Goal: Task Accomplishment & Management: Manage account settings

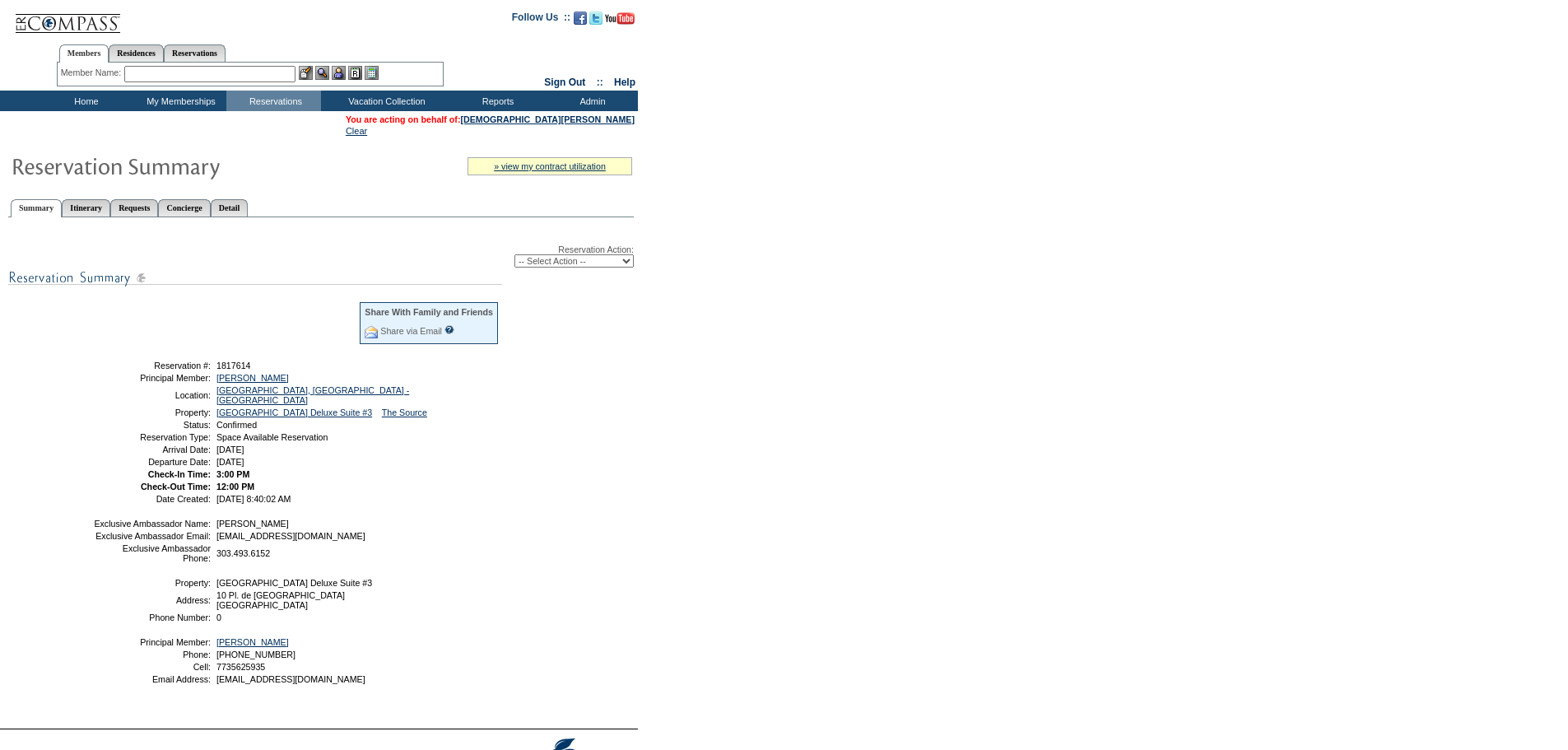
click at [625, 260] on select "-- Select Action -- Modify Reservation Dates Modify Reservation Cost Modify Occ…" at bounding box center [574, 260] width 120 height 13
select select "ChangeOccupancy"
click at [514, 258] on select "-- Select Action -- Modify Reservation Dates Modify Reservation Cost Modify Occ…" at bounding box center [574, 260] width 120 height 13
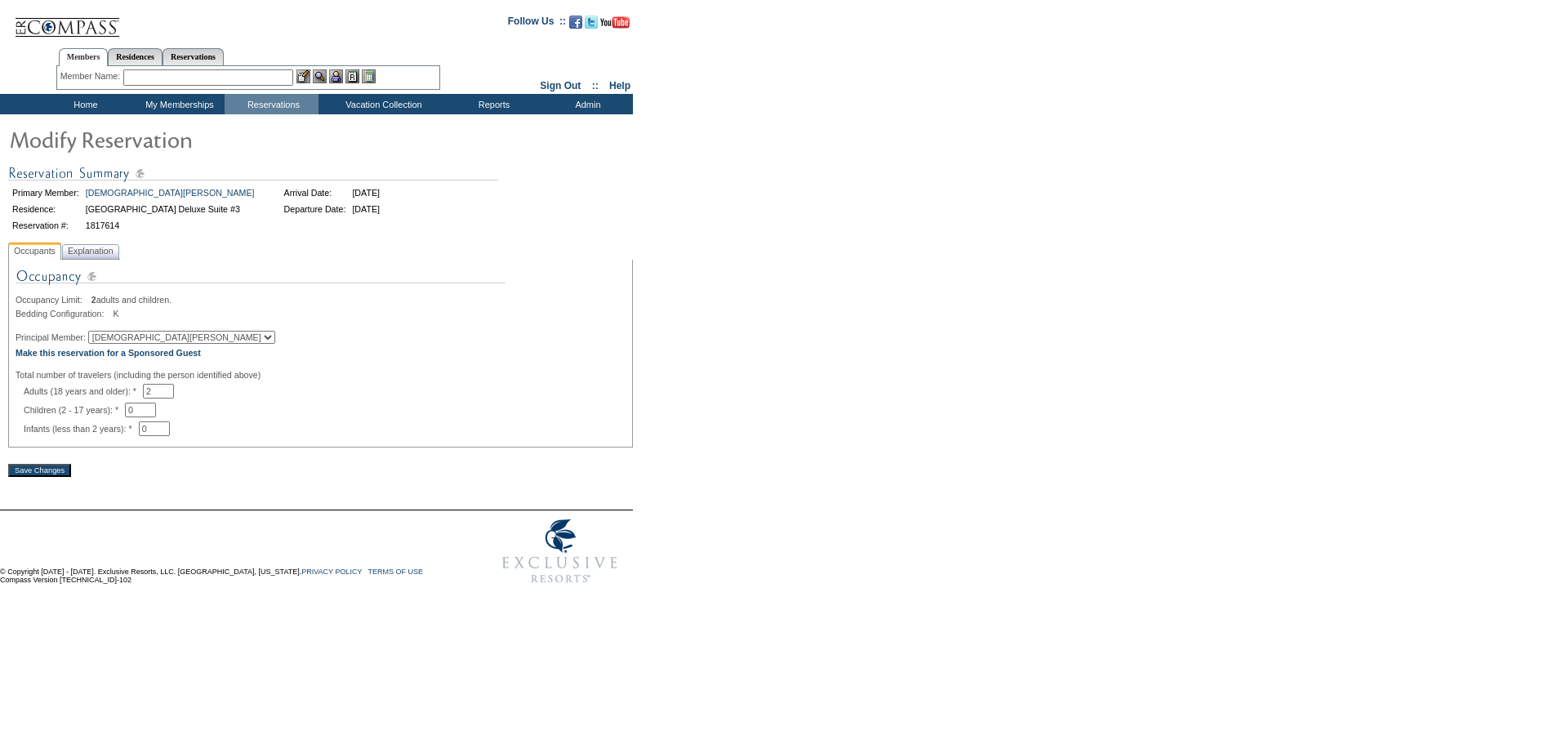
drag, startPoint x: 313, startPoint y: 452, endPoint x: 152, endPoint y: 425, distance: 163.2
click at [293, 448] on div "Occupancy Limit: 2 adults and children. Bedding Configuration: K Principal Memb…" at bounding box center [320, 353] width 625 height 188
click at [174, 398] on input "2" at bounding box center [159, 391] width 31 height 15
type input "3"
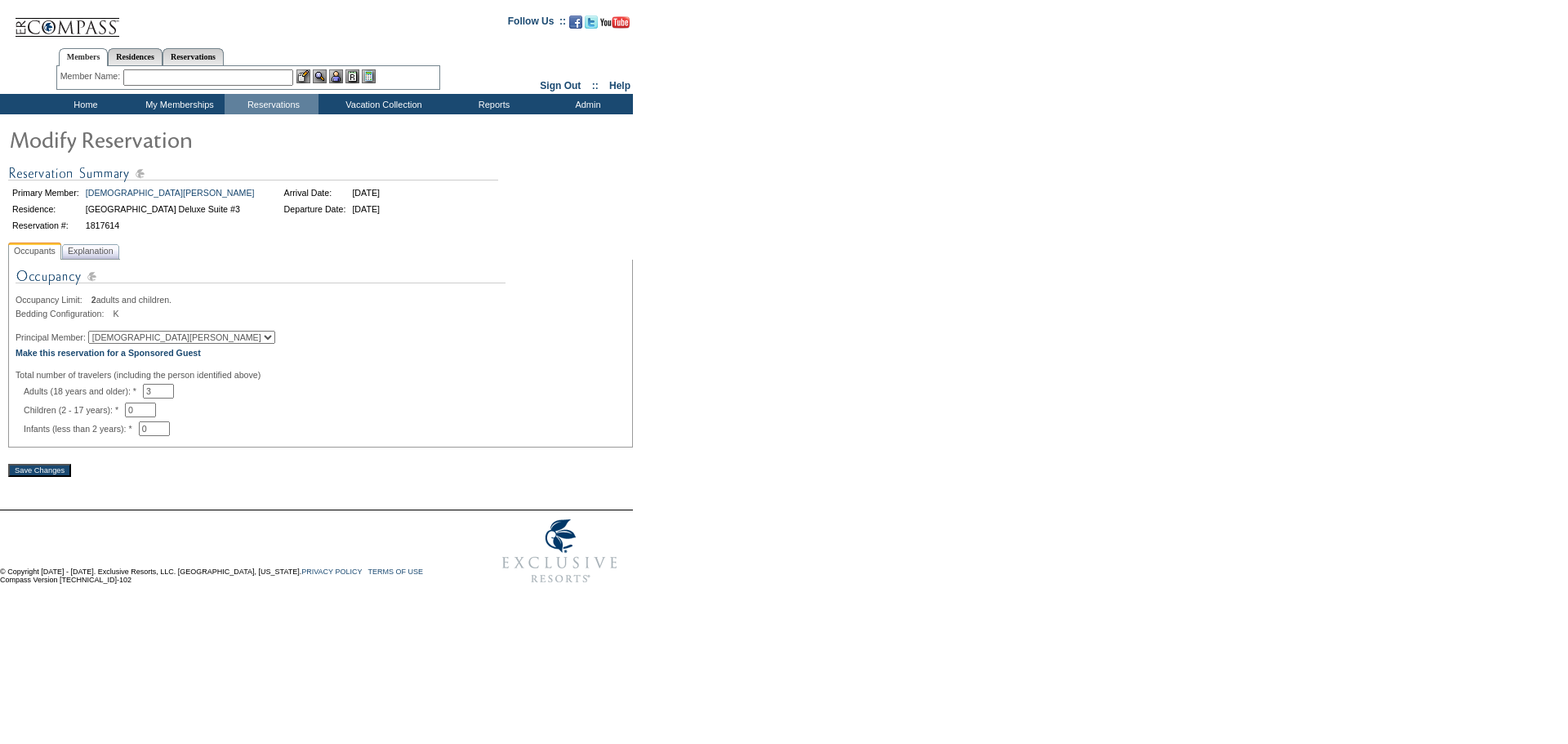
click at [279, 448] on div "Occupancy Limit: 2 adults and children. Bedding Configuration: K Principal Memb…" at bounding box center [320, 353] width 625 height 188
click at [53, 476] on input "Save Changes" at bounding box center [39, 469] width 63 height 13
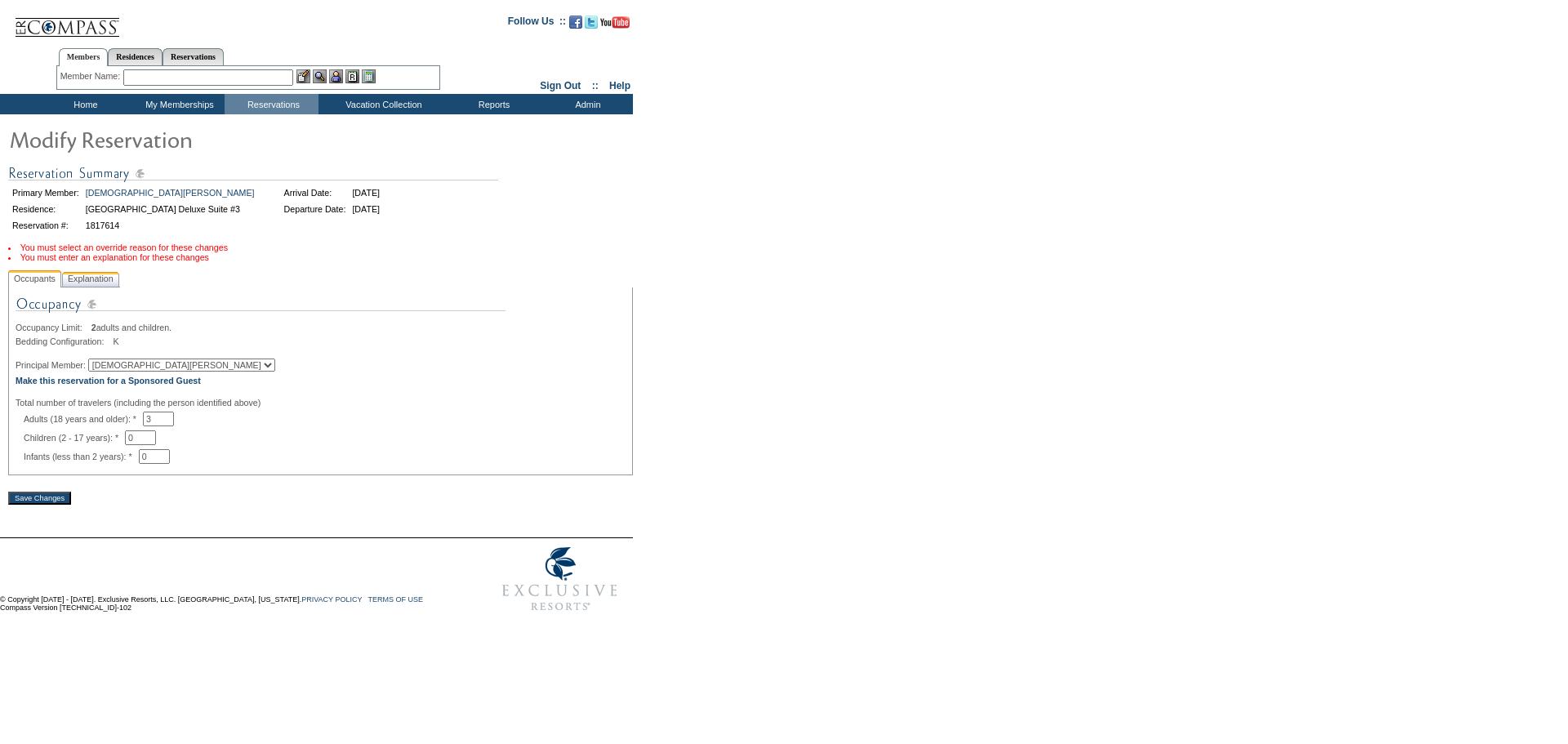
click at [101, 287] on span "Explanation" at bounding box center [91, 279] width 53 height 18
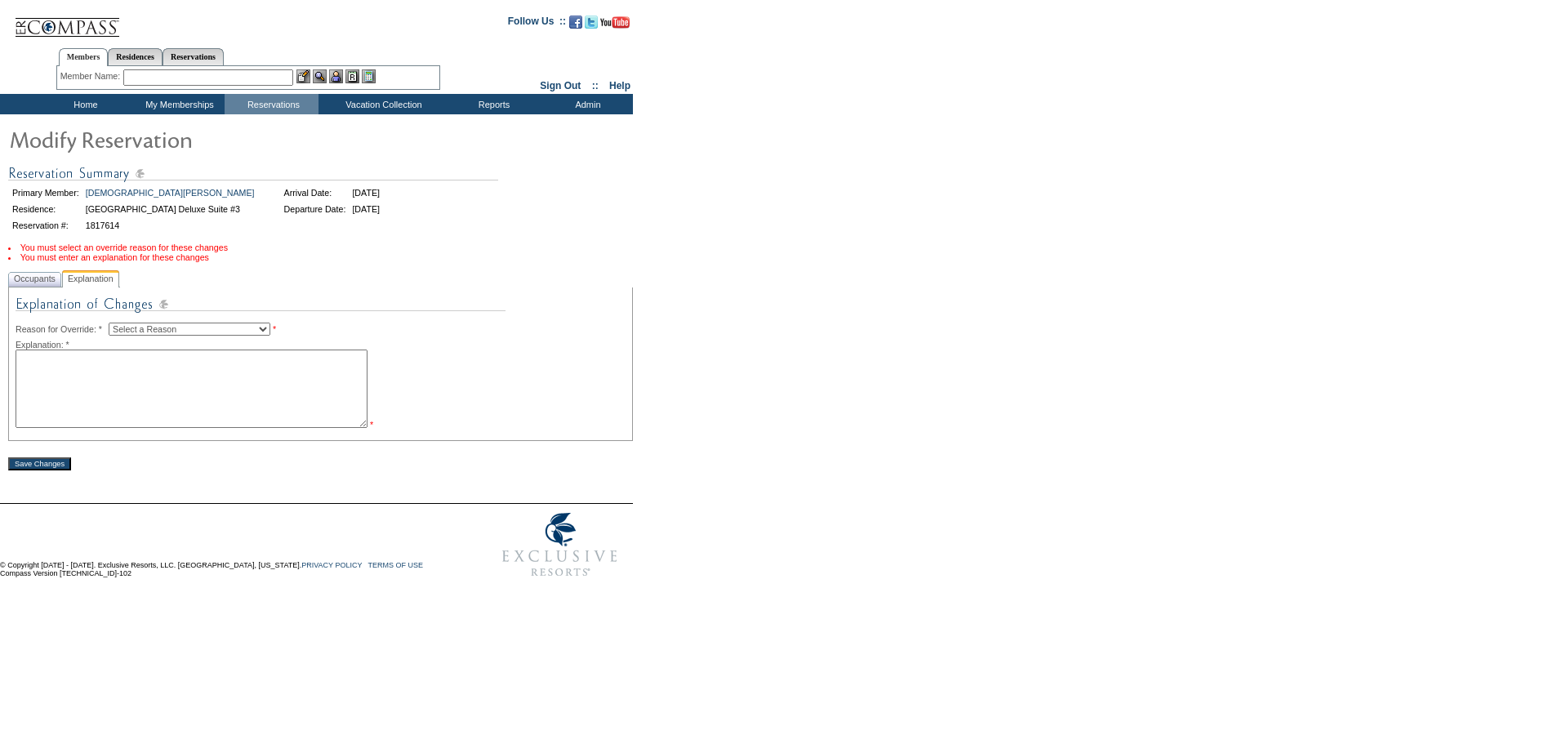
drag, startPoint x: 97, startPoint y: 405, endPoint x: 105, endPoint y: 419, distance: 16.1
click at [98, 413] on textarea at bounding box center [192, 389] width 352 height 79
type textarea "mas"
click at [147, 334] on select "Select a Reason Creating Continuous Stay Days Rebooked After Cancellation Editi…" at bounding box center [190, 328] width 162 height 13
select select "1045"
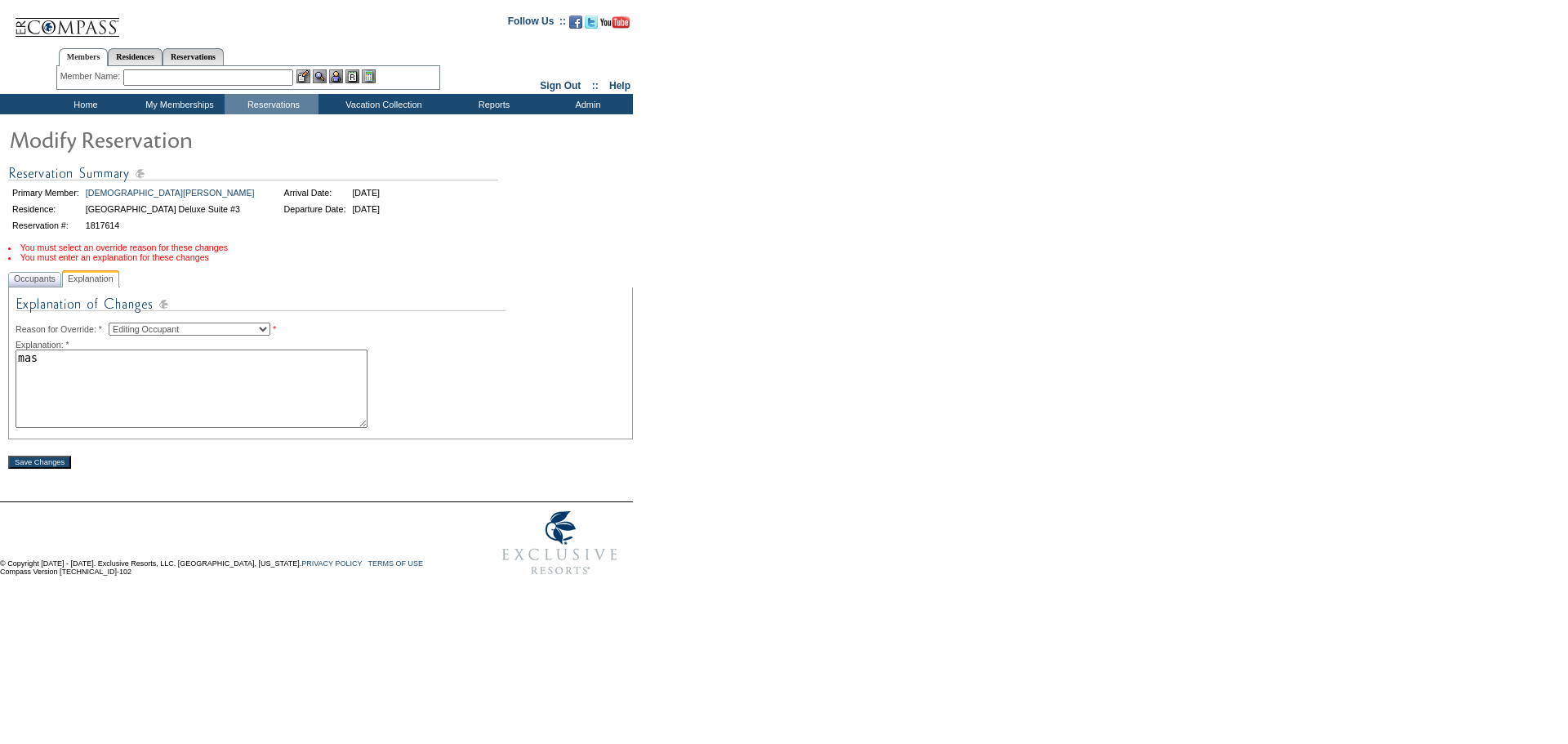
click at [122, 327] on select "Select a Reason Creating Continuous Stay Days Rebooked After Cancellation Editi…" at bounding box center [190, 328] width 162 height 13
click at [38, 475] on form "Follow Us ::" at bounding box center [781, 294] width 1562 height 580
click at [236, 332] on select "Select a Reason Creating Continuous Stay Days Rebooked After Cancellation Editi…" at bounding box center [190, 328] width 162 height 13
click at [39, 392] on textarea "mas" at bounding box center [192, 389] width 352 height 79
click at [32, 468] on input "Save Changes" at bounding box center [39, 462] width 63 height 13
